Goal: Download file/media

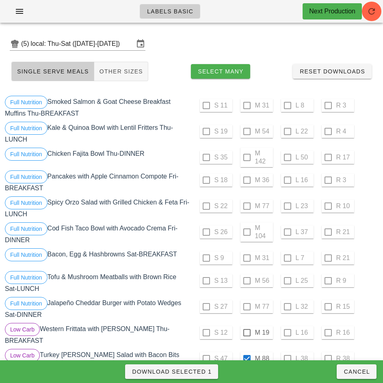
scroll to position [227, 0]
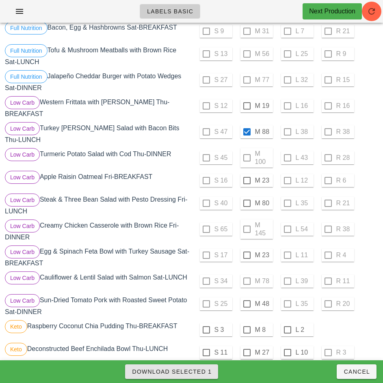
click at [196, 371] on span "Download Selected 1" at bounding box center [172, 372] width 80 height 6
checkbox input "false"
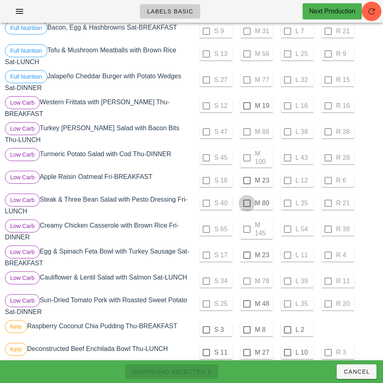
click at [247, 200] on div at bounding box center [247, 204] width 14 height 14
click at [201, 370] on span "Download Selected 1" at bounding box center [172, 372] width 80 height 6
checkbox input "false"
click at [247, 301] on div at bounding box center [247, 304] width 14 height 14
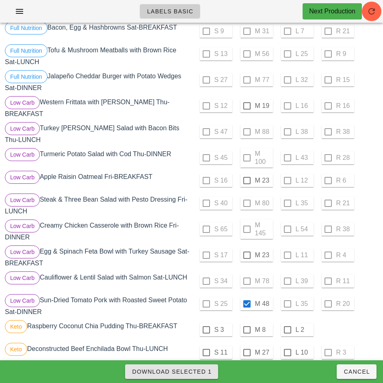
click at [202, 375] on span "Download Selected 1" at bounding box center [172, 372] width 80 height 6
checkbox input "false"
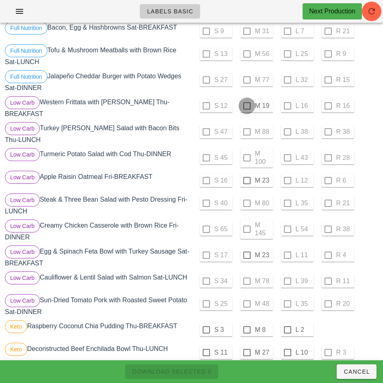
click at [247, 106] on div at bounding box center [247, 106] width 14 height 14
checkbox input "true"
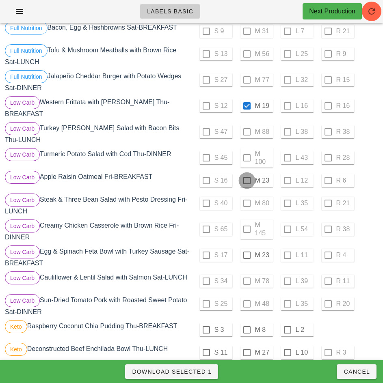
click at [247, 177] on div at bounding box center [247, 181] width 14 height 14
checkbox input "true"
click at [247, 253] on div at bounding box center [247, 256] width 14 height 14
checkbox input "true"
click at [205, 371] on span "Download Selected 3" at bounding box center [172, 372] width 80 height 6
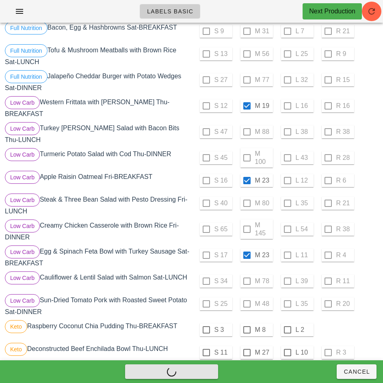
checkbox input "false"
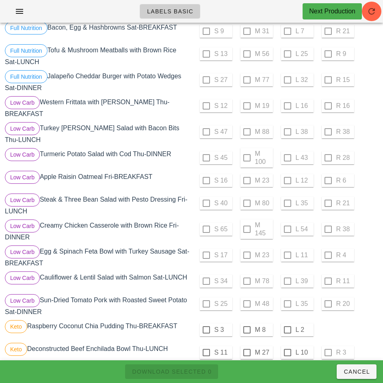
click at [340, 303] on div "S 25 M 48 L 35 R 20" at bounding box center [285, 303] width 185 height 19
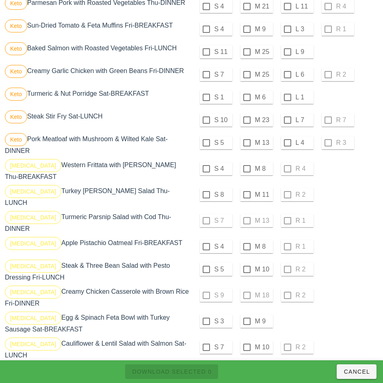
scroll to position [597, 0]
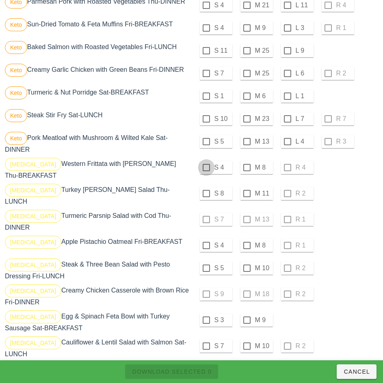
click at [206, 164] on div at bounding box center [206, 168] width 14 height 14
checkbox input "true"
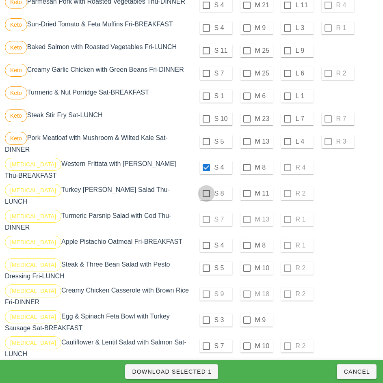
click at [206, 190] on div at bounding box center [206, 194] width 14 height 14
checkbox input "true"
click at [206, 239] on div at bounding box center [206, 246] width 14 height 14
checkbox input "true"
click at [206, 262] on div at bounding box center [206, 269] width 14 height 14
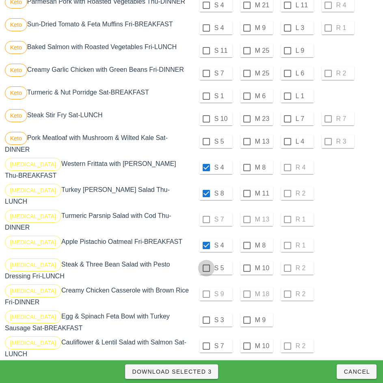
checkbox input "true"
click at [190, 287] on div "[MEDICAL_DATA] Creamy Chicken Casserole with Brown Rice Fri-DINNER" at bounding box center [97, 296] width 188 height 26
click at [206, 314] on div at bounding box center [206, 321] width 14 height 14
checkbox input "true"
click at [206, 339] on div at bounding box center [206, 346] width 14 height 14
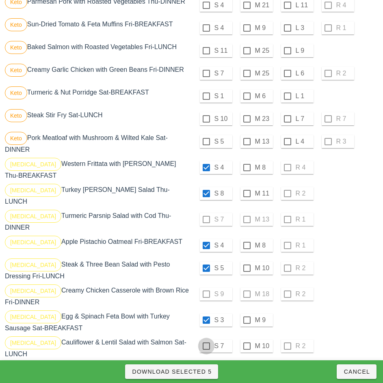
checkbox input "true"
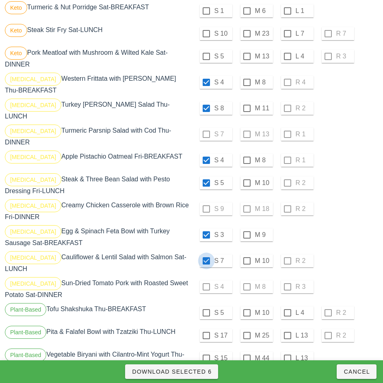
scroll to position [683, 0]
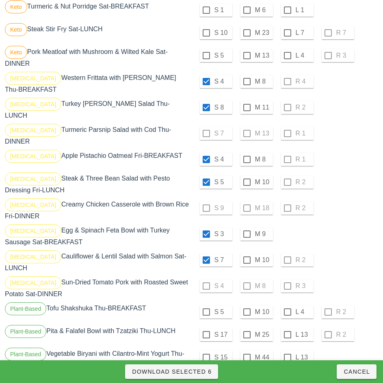
click at [208, 277] on div "S 4 M 8 R 3" at bounding box center [285, 286] width 185 height 19
click at [206, 305] on div at bounding box center [206, 312] width 14 height 14
click at [202, 305] on div at bounding box center [206, 312] width 14 height 14
click at [189, 301] on div "Plant-Based Tofu Shakshuka Thu-BREAKFAST" at bounding box center [97, 312] width 188 height 23
checkbox input "false"
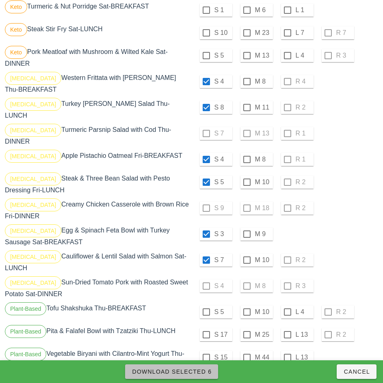
click at [205, 374] on span "Download Selected 6" at bounding box center [172, 372] width 80 height 6
checkbox input "false"
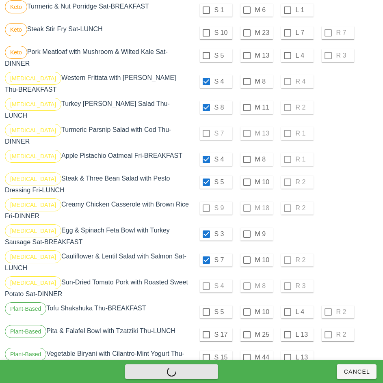
checkbox input "false"
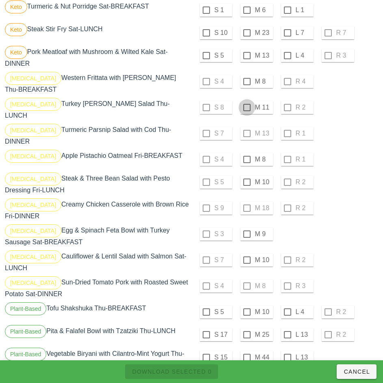
click at [247, 78] on div at bounding box center [247, 82] width 14 height 14
click at [247, 104] on div at bounding box center [247, 108] width 14 height 14
checkbox input "true"
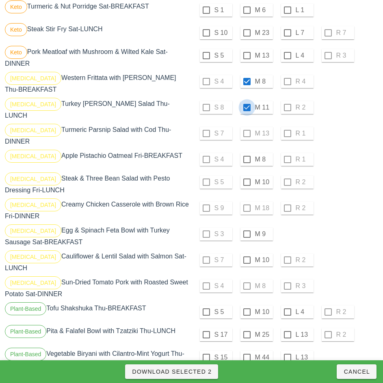
click at [247, 153] on div at bounding box center [247, 160] width 14 height 14
click at [247, 175] on div at bounding box center [247, 182] width 14 height 14
checkbox input "true"
click at [247, 227] on div at bounding box center [247, 234] width 14 height 14
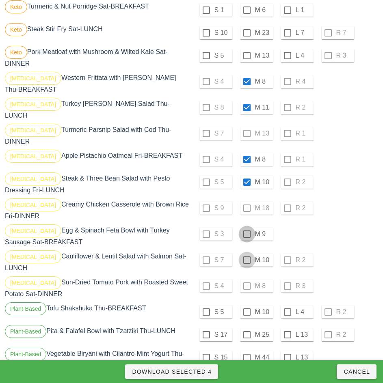
click at [247, 253] on div at bounding box center [247, 260] width 14 height 14
checkbox input "true"
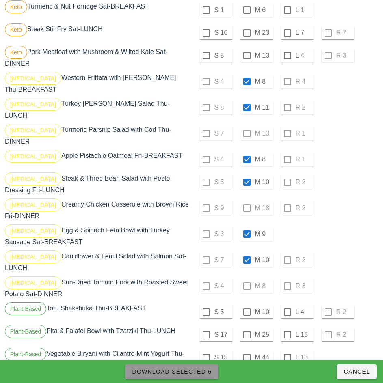
click at [204, 372] on span "Download Selected 6" at bounding box center [172, 372] width 80 height 6
checkbox input "false"
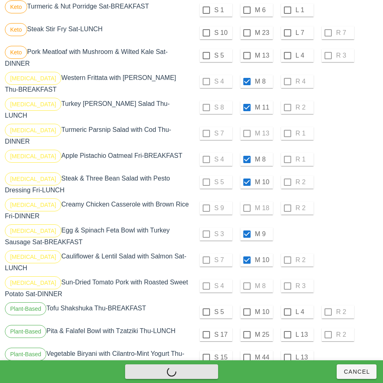
checkbox input "false"
